Goal: Task Accomplishment & Management: Manage account settings

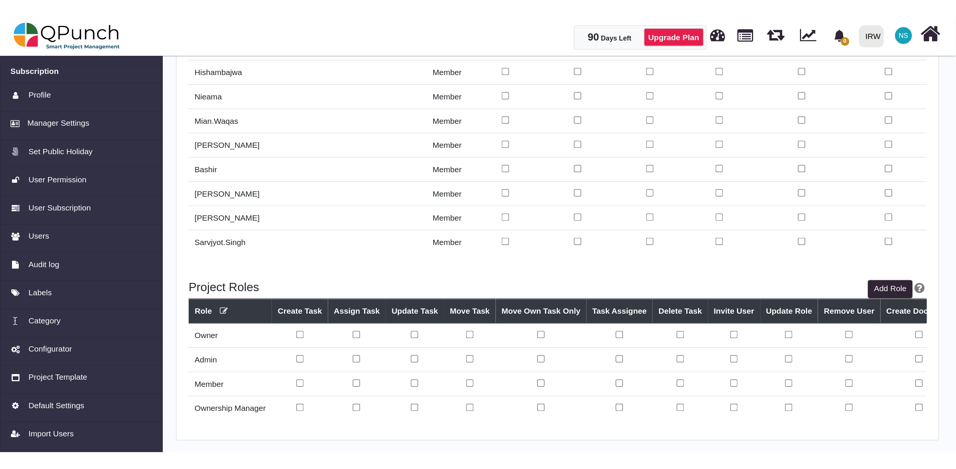
scroll to position [1051, 0]
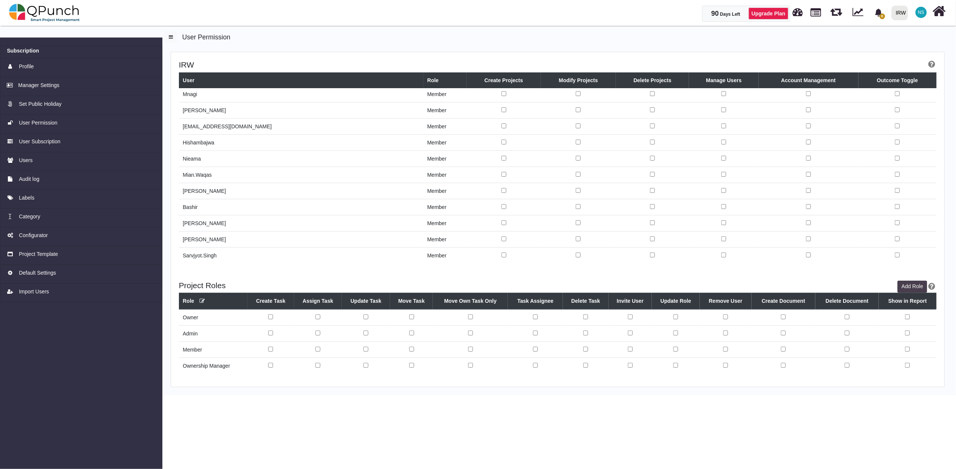
click at [635, 287] on button "Add Role" at bounding box center [913, 287] width 30 height 12
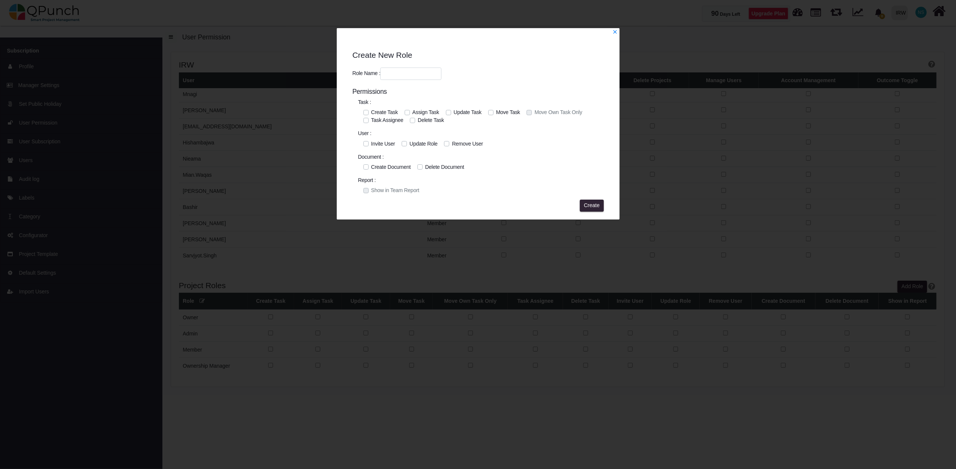
click at [413, 76] on input "text" at bounding box center [410, 74] width 61 height 13
type input "*********"
click at [407, 143] on div "Update Role" at bounding box center [420, 144] width 36 height 8
click at [410, 144] on label "Update Role" at bounding box center [424, 144] width 28 height 8
click at [452, 143] on label "Remove User" at bounding box center [467, 144] width 31 height 8
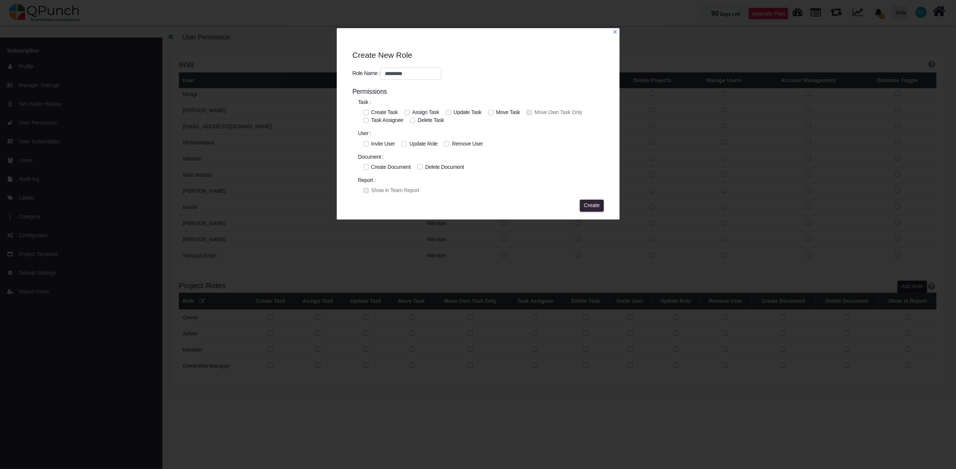
click at [411, 143] on label "Update Role" at bounding box center [424, 144] width 28 height 8
click at [452, 144] on label "Remove User" at bounding box center [467, 144] width 31 height 8
click at [371, 146] on label "Invite User" at bounding box center [383, 144] width 24 height 8
click at [371, 142] on label "Invite User" at bounding box center [383, 144] width 24 height 8
drag, startPoint x: 426, startPoint y: 69, endPoint x: 280, endPoint y: 57, distance: 146.8
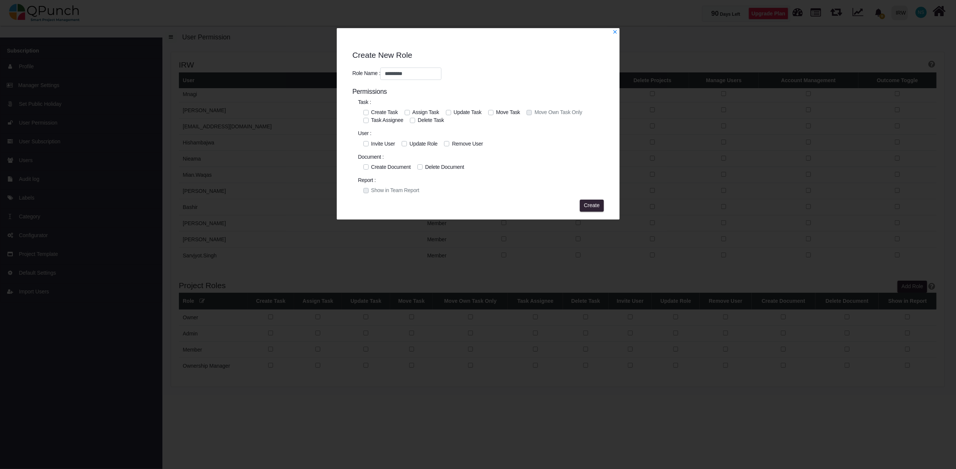
click at [280, 57] on div "Create New Role Role Name : ********* Permissions Task : Create Task Assign Tas…" at bounding box center [478, 234] width 956 height 469
click at [616, 29] on link at bounding box center [615, 32] width 5 height 6
